Goal: Information Seeking & Learning: Learn about a topic

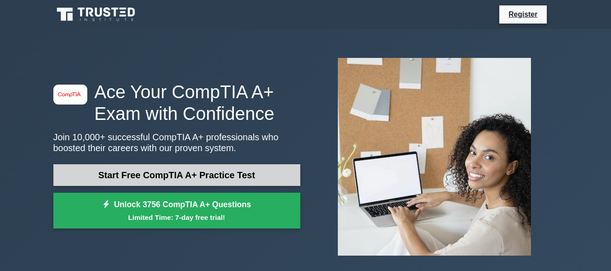
click at [247, 170] on link "Start Free CompTIA A+ Practice Test" at bounding box center [176, 175] width 247 height 22
